Goal: Transaction & Acquisition: Purchase product/service

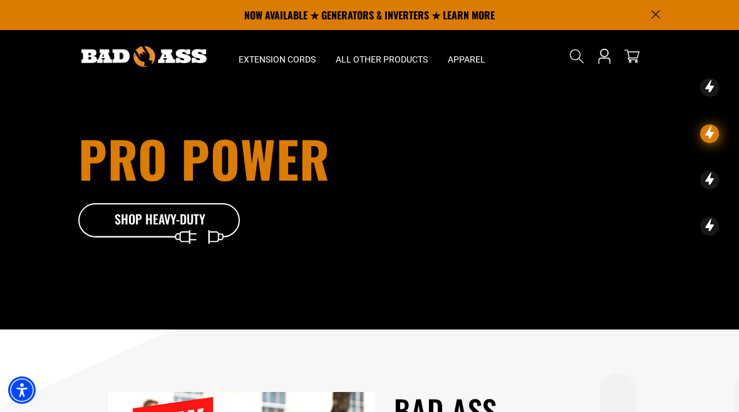
click at [480, 13] on p "NOW AVAILABLE ★ GENERATORS & INVERTERS ★ LEARN MORE" at bounding box center [369, 15] width 582 height 30
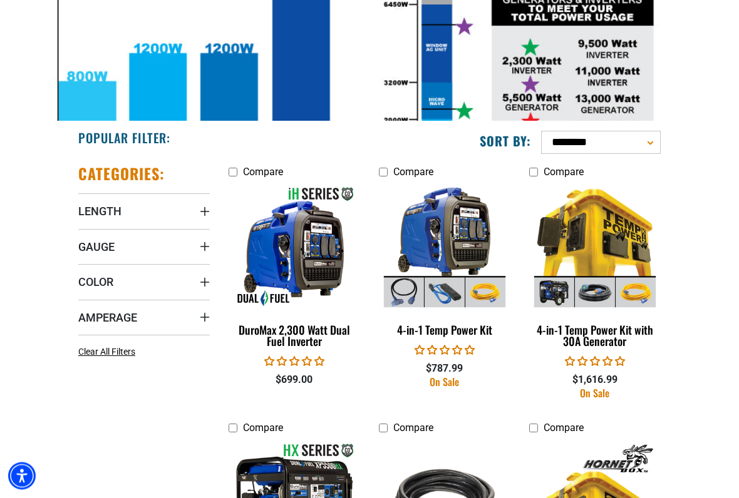
scroll to position [405, 0]
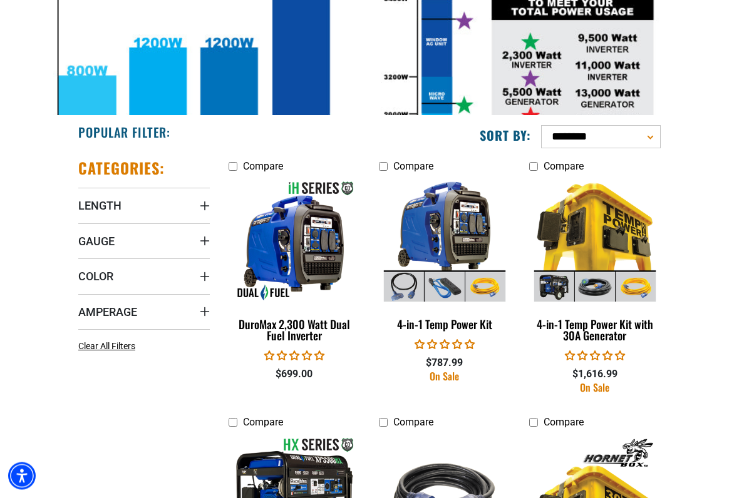
click at [111, 241] on span "Gauge" at bounding box center [96, 242] width 36 height 14
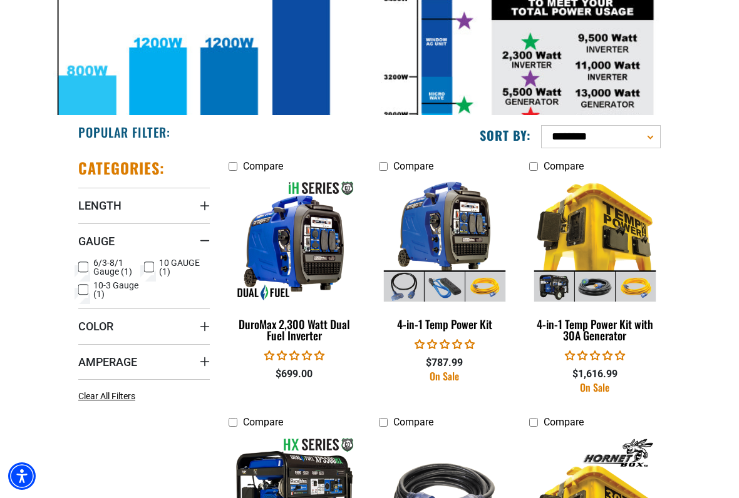
click at [88, 262] on rect at bounding box center [83, 267] width 10 height 10
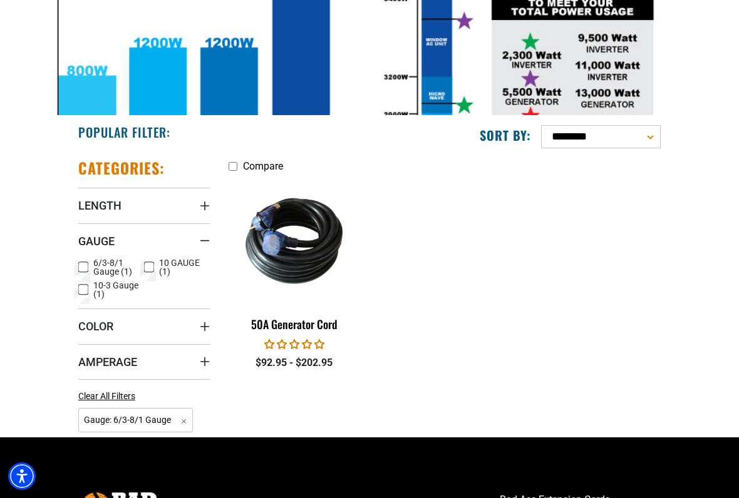
click at [87, 287] on icon at bounding box center [83, 290] width 10 height 16
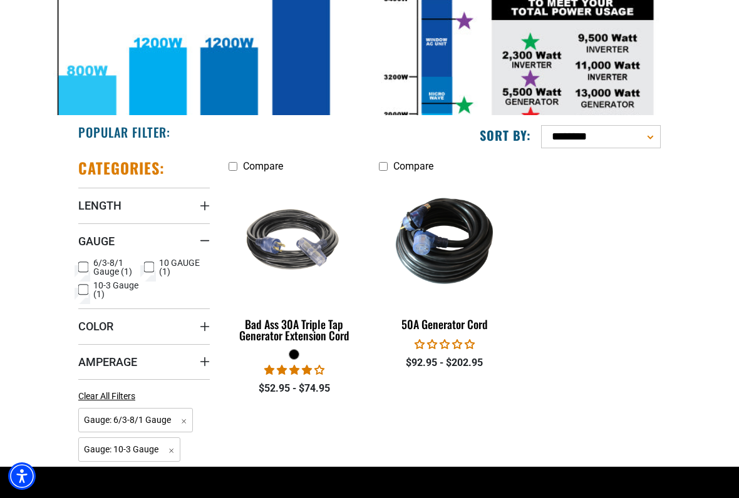
click at [84, 264] on icon at bounding box center [83, 267] width 8 height 7
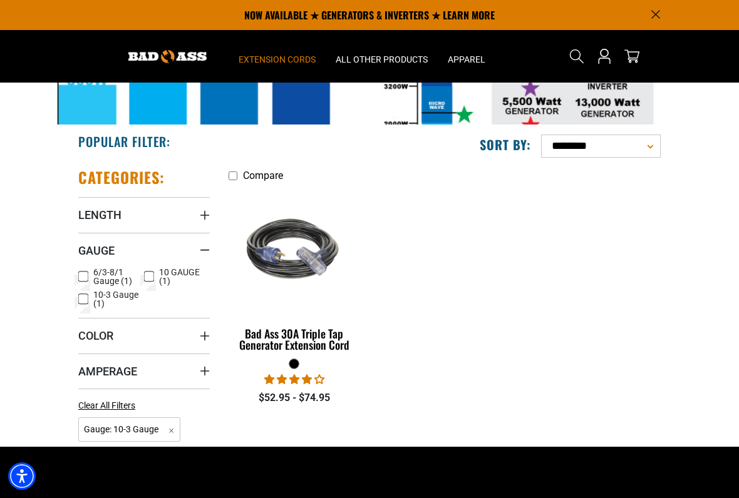
scroll to position [396, 0]
click at [156, 279] on label "10 GAUGE (1) 10 GAUGE (1 product)" at bounding box center [177, 278] width 66 height 18
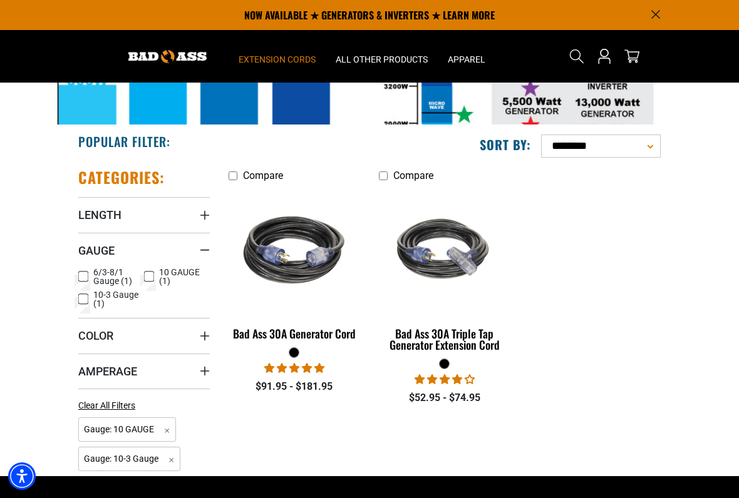
click at [82, 302] on rect at bounding box center [83, 299] width 10 height 10
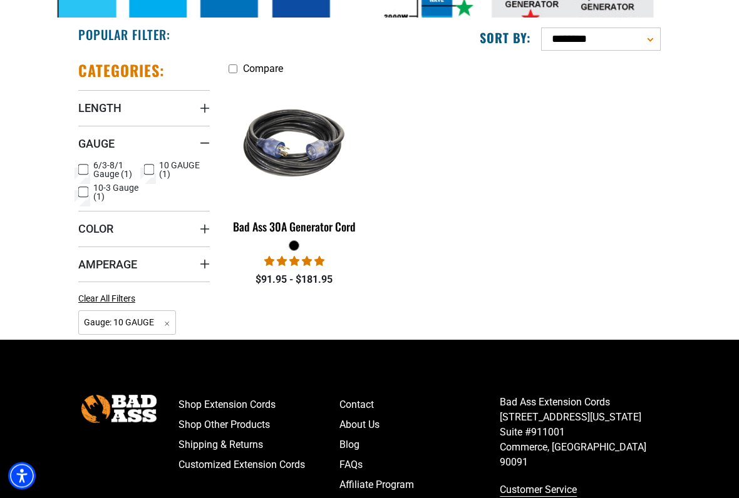
scroll to position [504, 0]
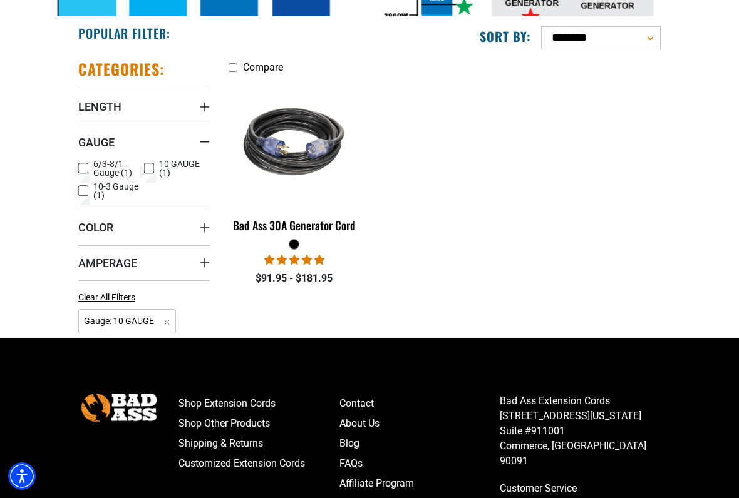
click at [138, 105] on summary "Length" at bounding box center [143, 106] width 131 height 35
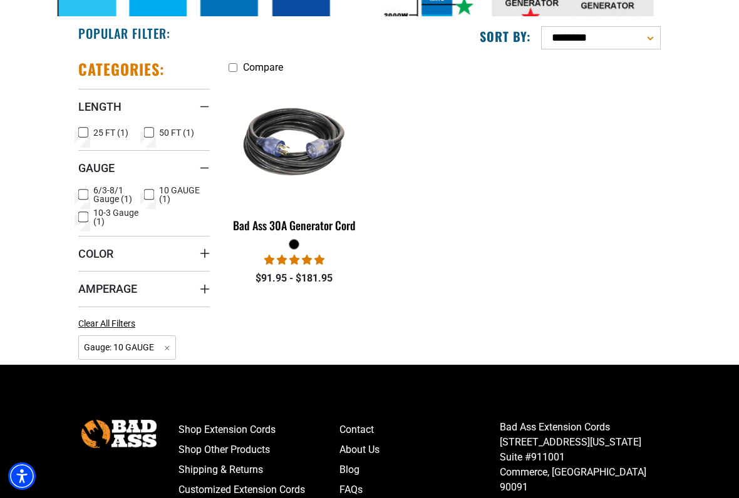
click at [150, 135] on icon at bounding box center [149, 133] width 10 height 16
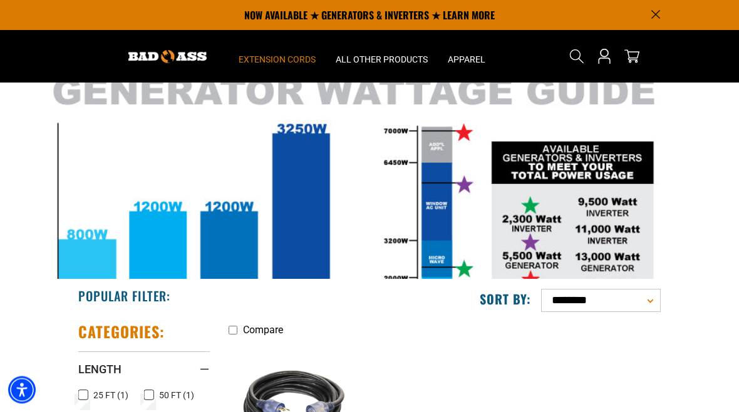
scroll to position [238, 0]
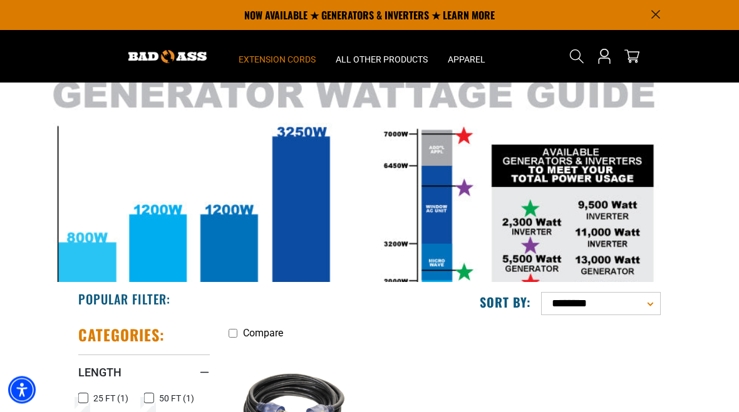
click at [540, 255] on img at bounding box center [369, 221] width 739 height 376
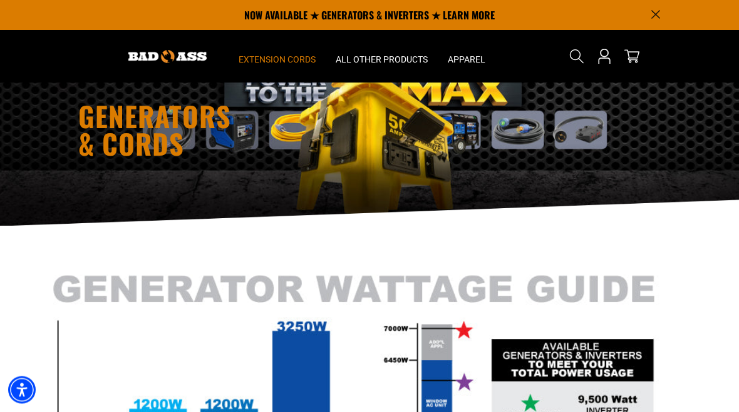
scroll to position [0, 0]
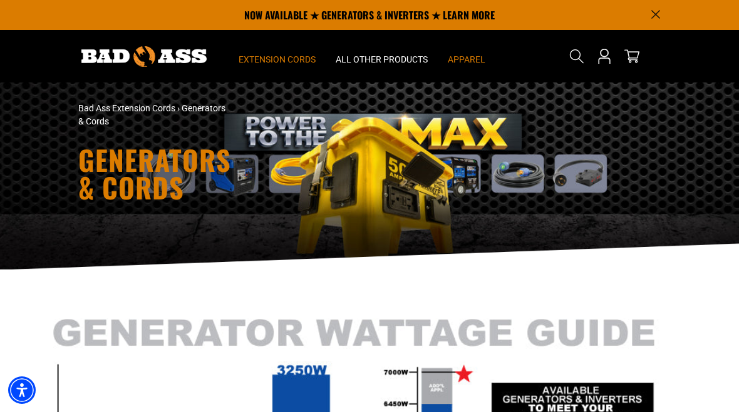
click at [470, 61] on span "Apparel" at bounding box center [467, 59] width 38 height 11
click at [473, 56] on span "Apparel" at bounding box center [467, 59] width 38 height 11
click at [482, 59] on span "Apparel" at bounding box center [467, 59] width 38 height 11
click at [471, 52] on summary "Apparel" at bounding box center [467, 56] width 58 height 53
click at [470, 61] on span "Apparel" at bounding box center [467, 59] width 38 height 11
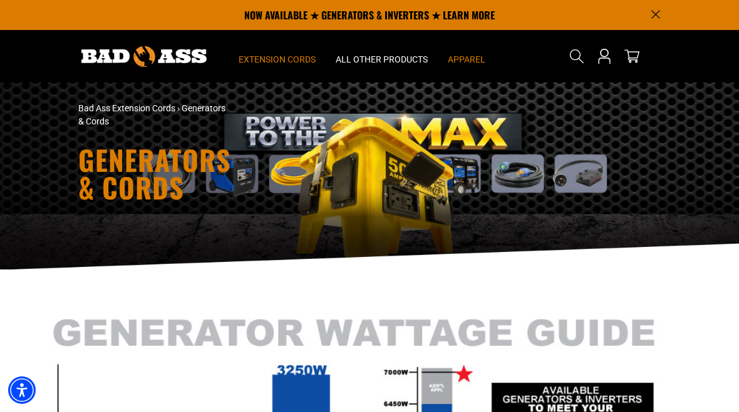
click at [471, 58] on span "Apparel" at bounding box center [467, 59] width 38 height 11
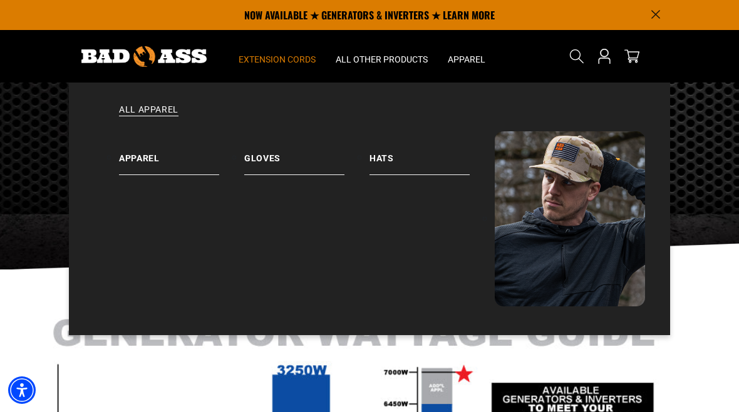
click at [334, 230] on li "Gloves" at bounding box center [306, 218] width 125 height 175
click at [154, 160] on link "Apparel" at bounding box center [181, 153] width 125 height 44
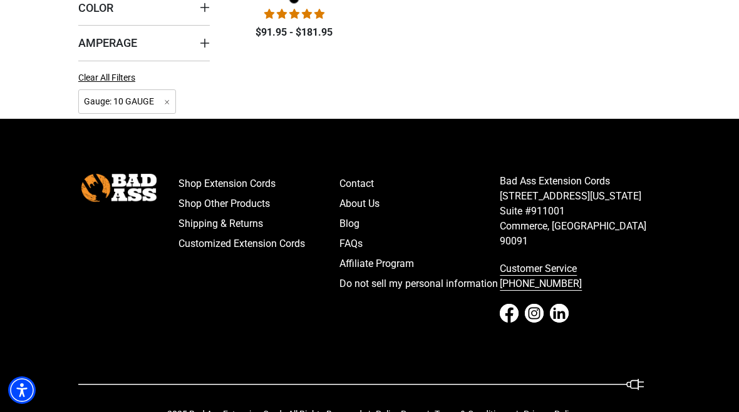
scroll to position [755, 0]
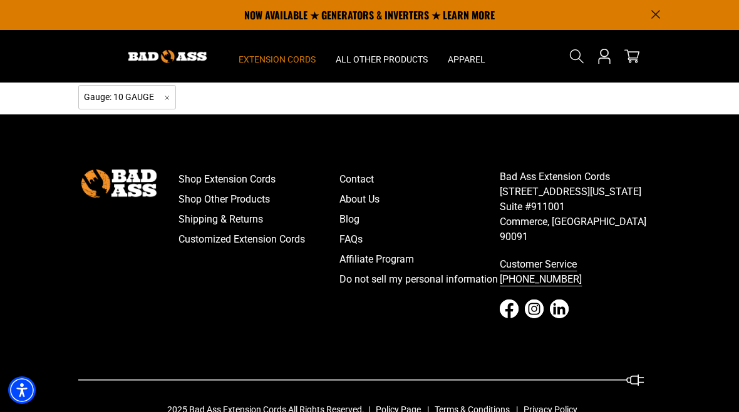
click at [377, 195] on link "About Us" at bounding box center [419, 200] width 161 height 20
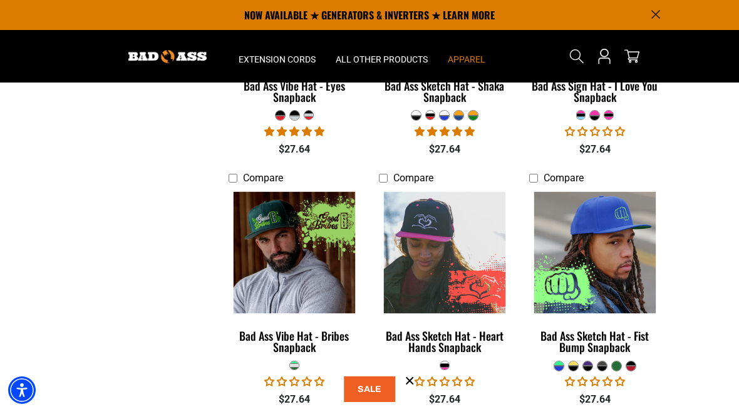
scroll to position [620, 0]
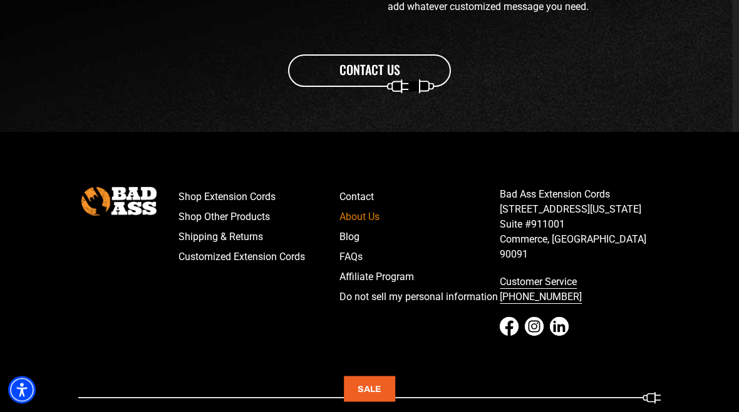
scroll to position [1623, 0]
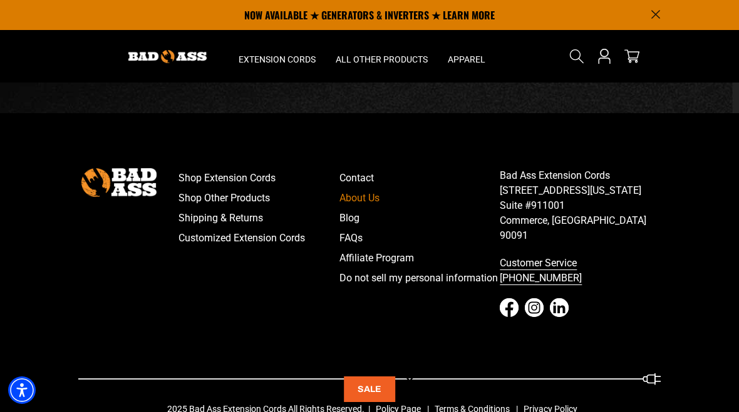
click at [366, 176] on link "Contact" at bounding box center [419, 178] width 161 height 20
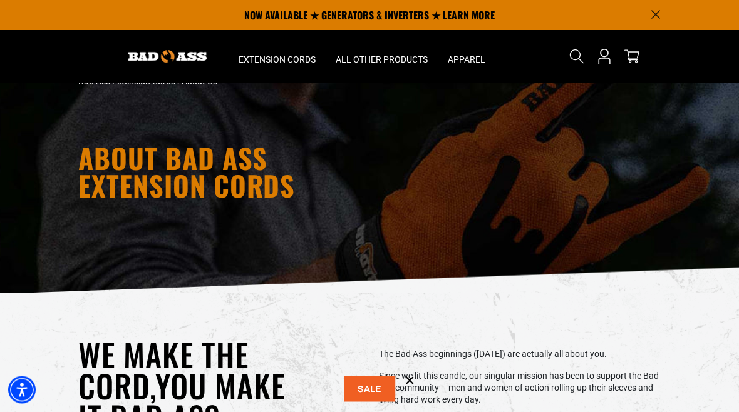
scroll to position [0, 0]
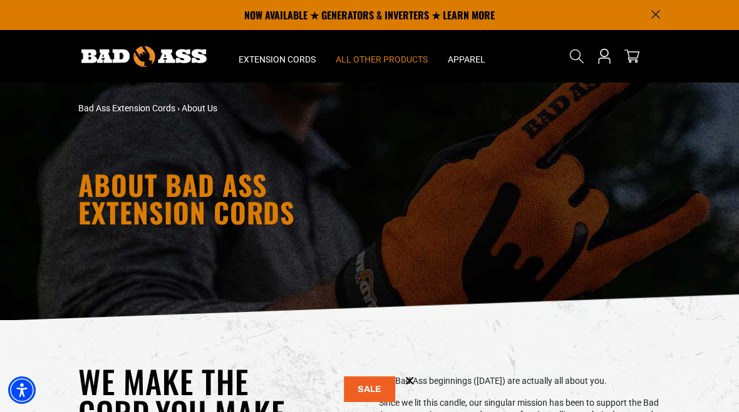
click at [397, 58] on span "All Other Products" at bounding box center [381, 59] width 92 height 11
click at [394, 52] on summary "All Other Products" at bounding box center [381, 56] width 112 height 53
click at [394, 61] on span "All Other Products" at bounding box center [381, 59] width 92 height 11
click at [394, 59] on span "All Other Products" at bounding box center [381, 59] width 92 height 11
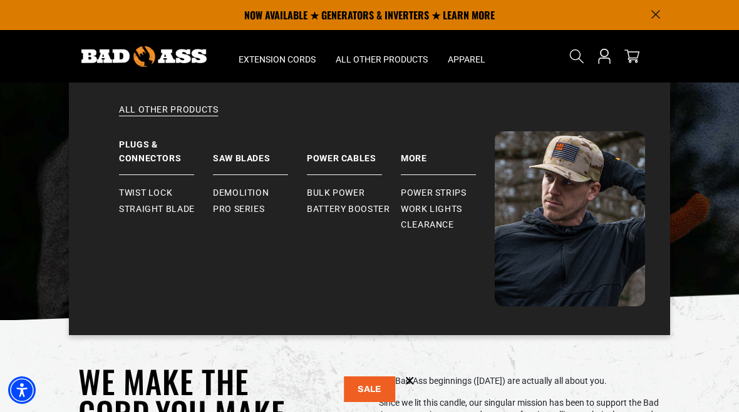
click at [441, 226] on span "Clearance" at bounding box center [427, 225] width 53 height 11
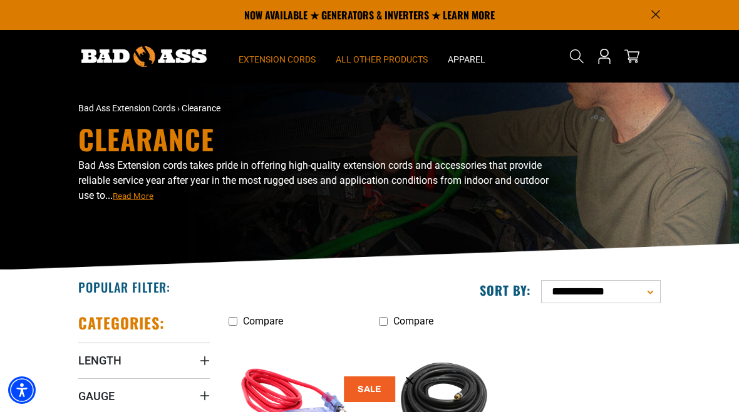
click at [284, 59] on span "Extension Cords" at bounding box center [276, 59] width 77 height 11
click at [284, 52] on summary "Extension Cords" at bounding box center [276, 56] width 97 height 53
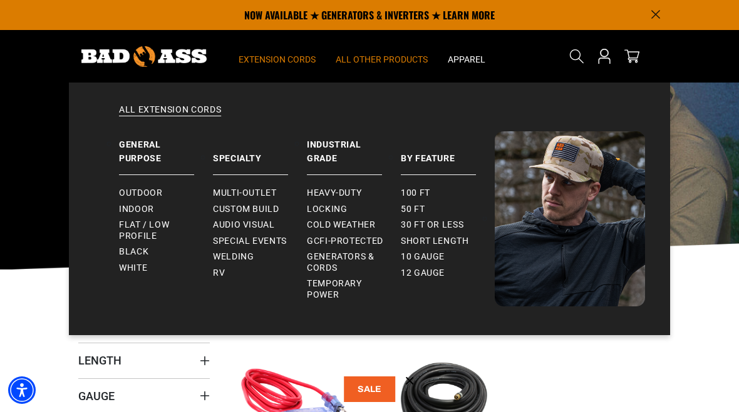
click at [279, 54] on span "Extension Cords" at bounding box center [276, 59] width 77 height 11
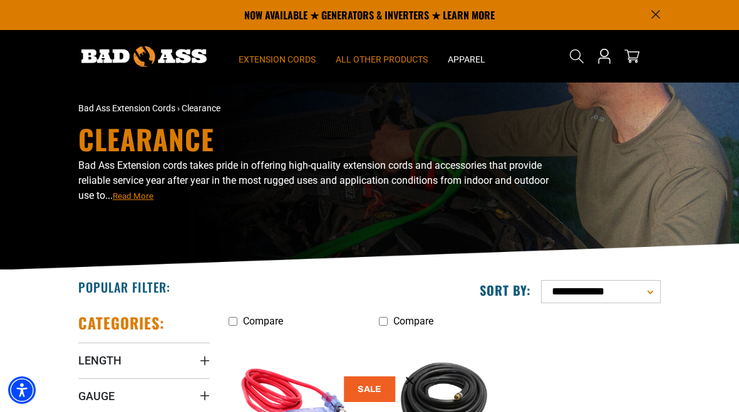
click at [284, 52] on summary "Extension Cords" at bounding box center [276, 56] width 97 height 53
click at [282, 58] on span "Extension Cords" at bounding box center [276, 59] width 77 height 11
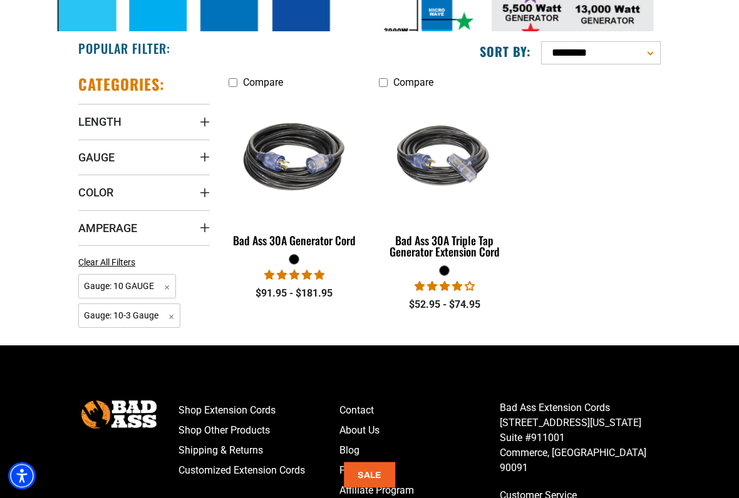
scroll to position [489, 0]
click at [302, 242] on div "Bad Ass 30A Generator Cord" at bounding box center [293, 240] width 131 height 11
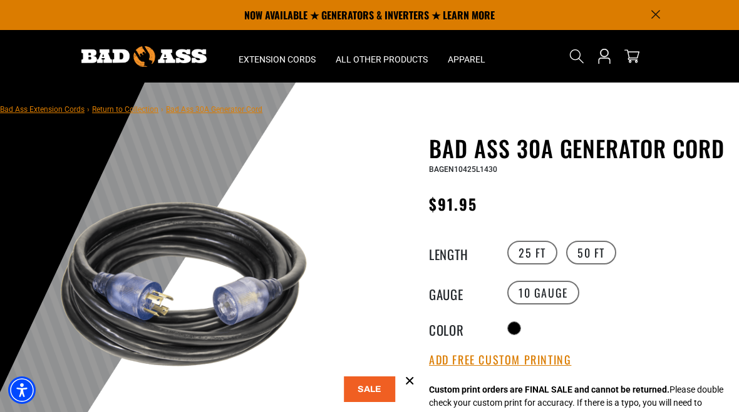
click at [593, 255] on label "50 FT" at bounding box center [591, 253] width 50 height 24
